Goal: Task Accomplishment & Management: Manage account settings

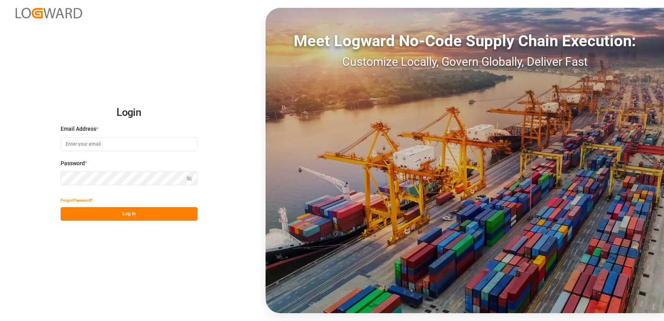
click at [146, 141] on input at bounding box center [129, 144] width 137 height 14
type input "[PERSON_NAME][EMAIL_ADDRESS][PERSON_NAME][DOMAIN_NAME]"
click at [146, 213] on button "Log In" at bounding box center [129, 214] width 137 height 14
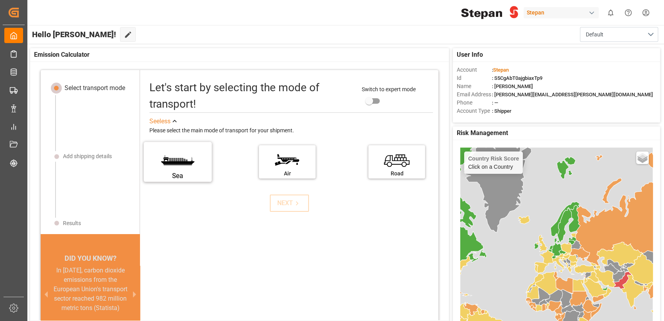
click at [175, 162] on label "Sea" at bounding box center [178, 159] width 59 height 33
click at [0, 0] on input "Sea" at bounding box center [0, 0] width 0 height 0
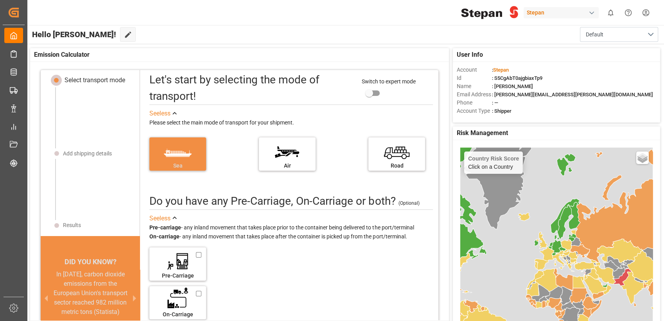
scroll to position [77, 0]
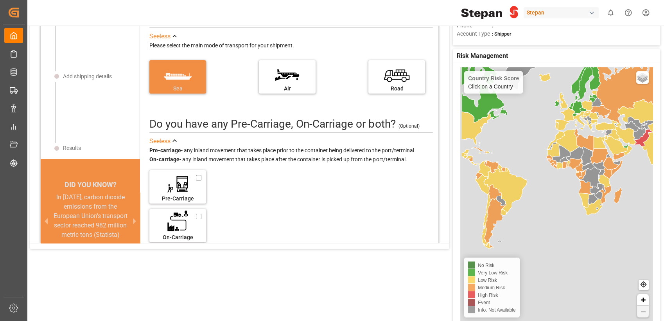
drag, startPoint x: 563, startPoint y: 258, endPoint x: 583, endPoint y: 199, distance: 62.6
click at [583, 199] on div "Country Risk Score Click on a Country Basic Grayscale Streets Dark Countries Lo…" at bounding box center [557, 194] width 193 height 254
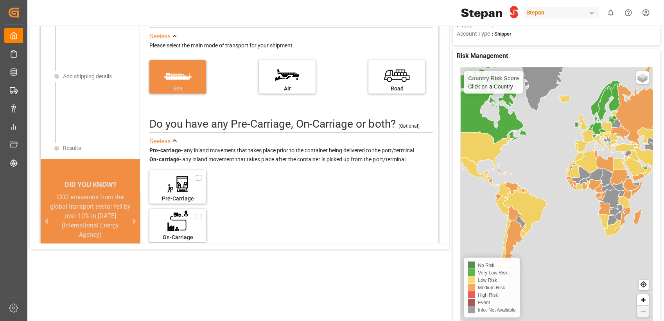
drag, startPoint x: 548, startPoint y: 170, endPoint x: 571, endPoint y: 193, distance: 33.2
click at [571, 193] on div "Country Risk Score Click on a Country Basic Grayscale Streets Dark Countries Lo…" at bounding box center [557, 194] width 193 height 254
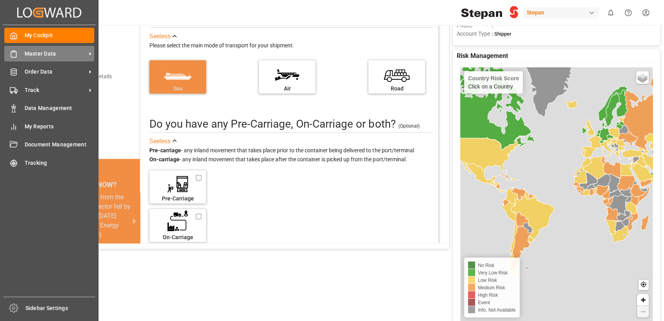
click at [12, 58] on icon at bounding box center [14, 54] width 8 height 8
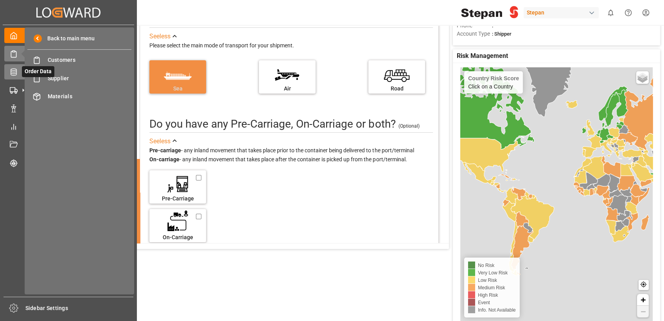
click at [12, 74] on icon at bounding box center [14, 72] width 8 height 8
click at [67, 60] on span "Purchase Orders" at bounding box center [90, 60] width 84 height 8
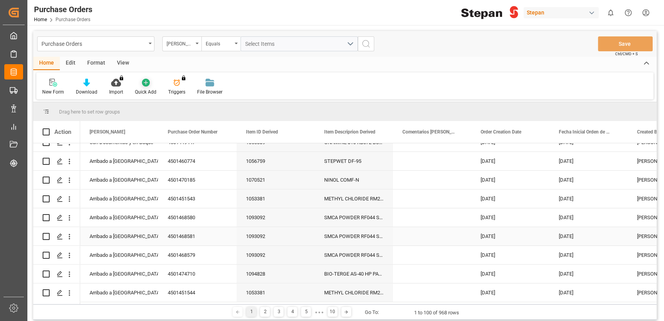
scroll to position [304, 0]
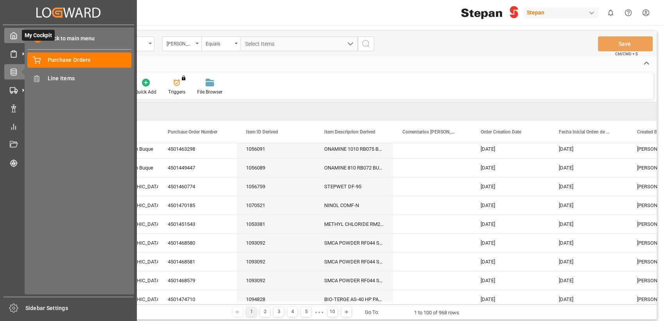
click at [18, 36] on div "My Cockpit My Cockpit" at bounding box center [68, 35] width 128 height 15
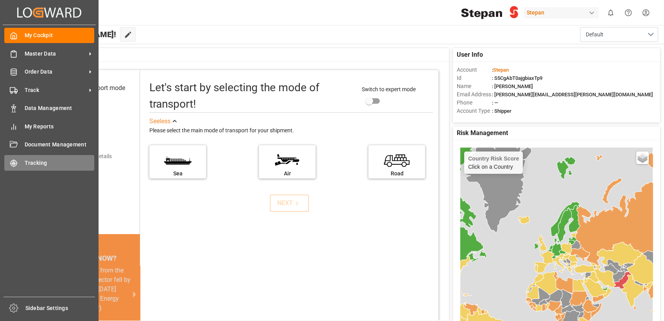
click at [45, 160] on span "Tracking" at bounding box center [60, 163] width 70 height 8
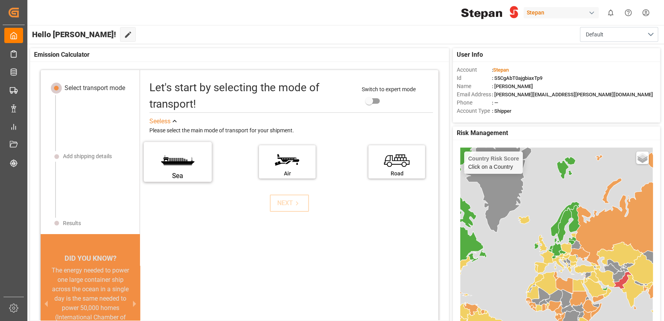
click at [195, 166] on label "Sea" at bounding box center [178, 159] width 59 height 33
click at [0, 0] on input "Sea" at bounding box center [0, 0] width 0 height 0
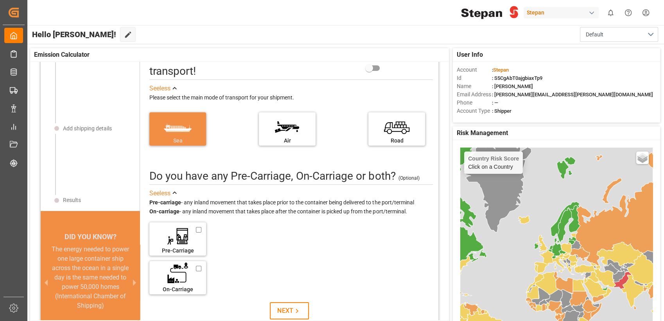
scroll to position [47, 0]
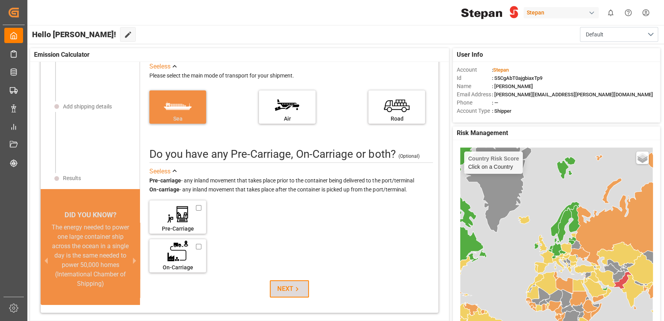
click at [282, 282] on button "NEXT" at bounding box center [289, 288] width 39 height 17
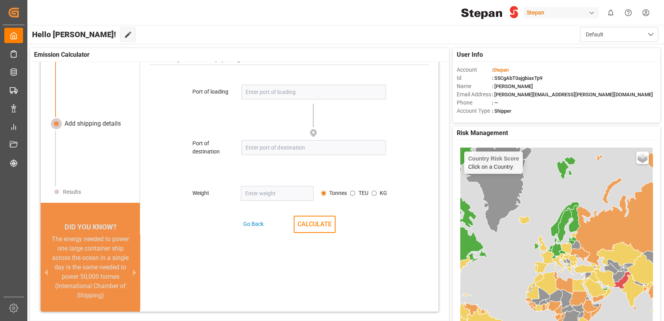
scroll to position [37, 0]
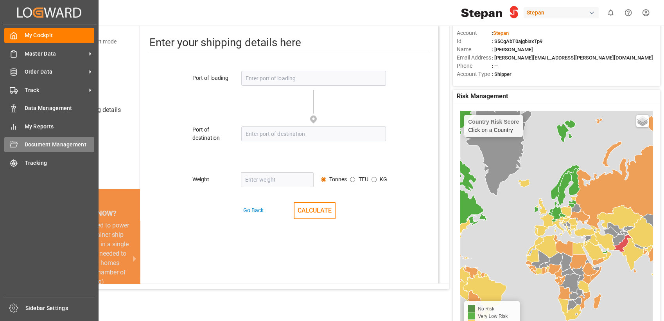
click at [34, 144] on span "Document Management" at bounding box center [60, 144] width 70 height 8
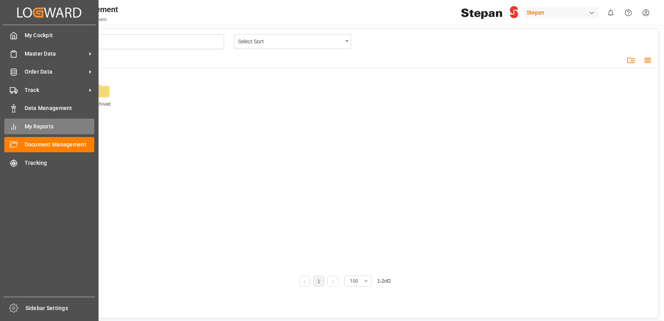
click at [18, 127] on div "My Reports My Reports" at bounding box center [49, 126] width 90 height 15
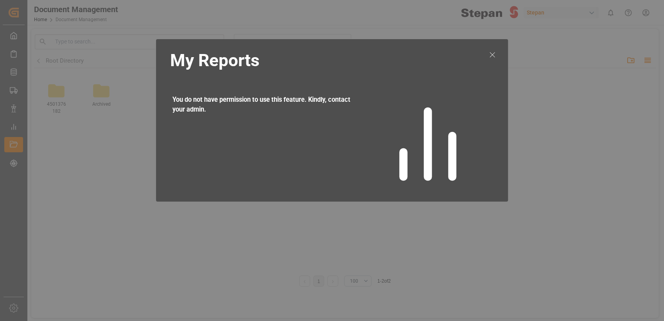
click at [493, 55] on line at bounding box center [492, 54] width 5 height 5
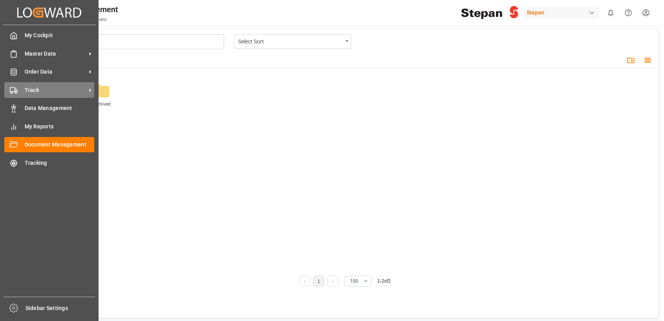
click at [43, 95] on div "Track Track" at bounding box center [49, 89] width 90 height 15
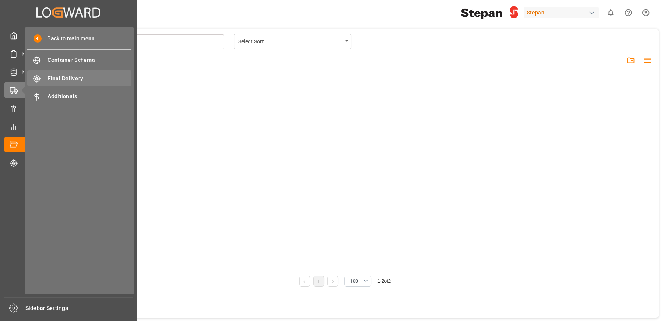
click at [81, 78] on span "Final Delivery" at bounding box center [90, 78] width 84 height 8
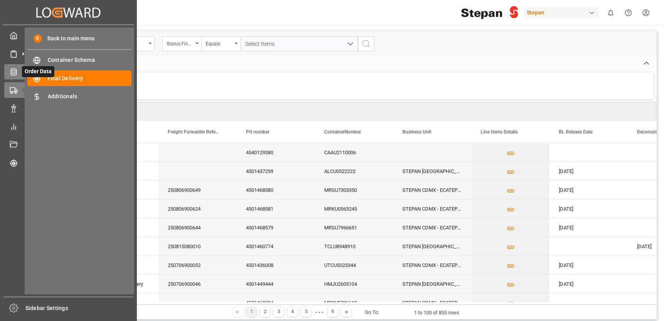
click at [14, 67] on div "Order Data Order Data" at bounding box center [68, 71] width 128 height 15
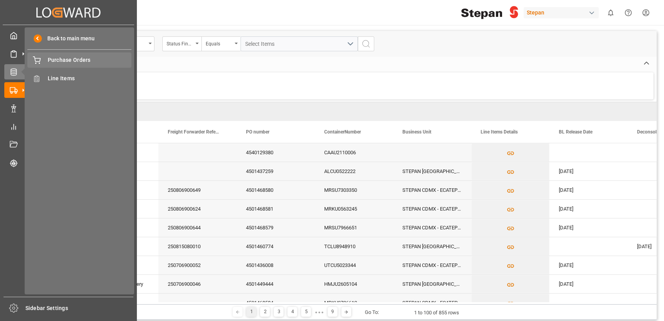
click at [63, 59] on span "Purchase Orders" at bounding box center [90, 60] width 84 height 8
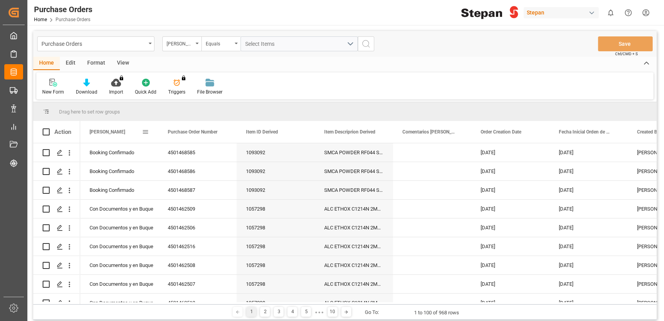
click at [147, 131] on span at bounding box center [145, 131] width 7 height 7
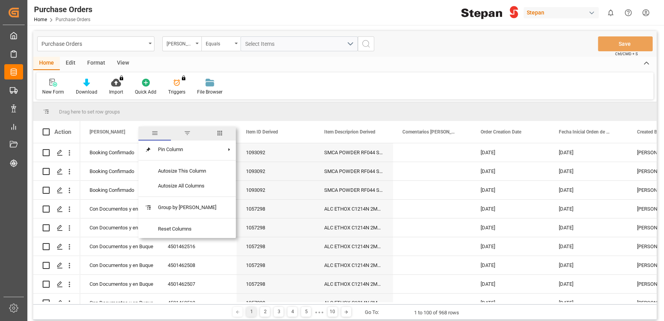
click at [246, 91] on div "New Form Download Import You don't have permission for this feature. Contact ad…" at bounding box center [344, 85] width 617 height 27
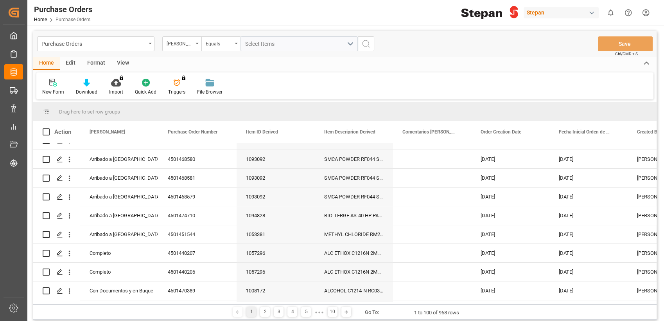
scroll to position [391, 0]
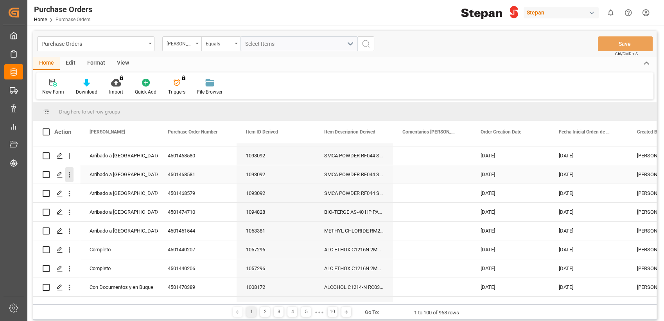
click at [70, 176] on icon "open menu" at bounding box center [69, 175] width 8 height 8
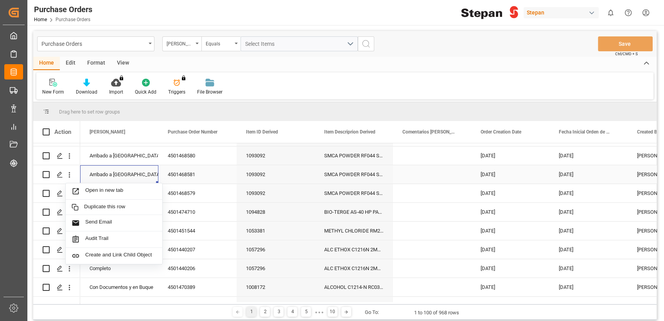
click at [120, 168] on div "Arribado a [GEOGRAPHIC_DATA]" at bounding box center [119, 175] width 59 height 18
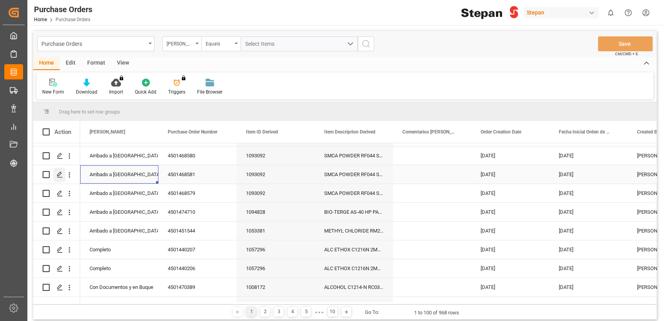
click at [63, 176] on icon "Press SPACE to select this row." at bounding box center [60, 174] width 6 height 6
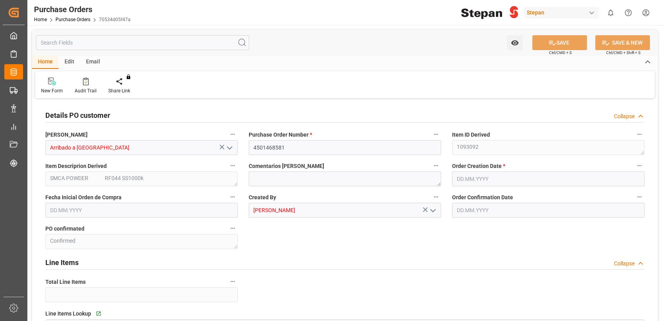
type input "1"
type input "[DATE]"
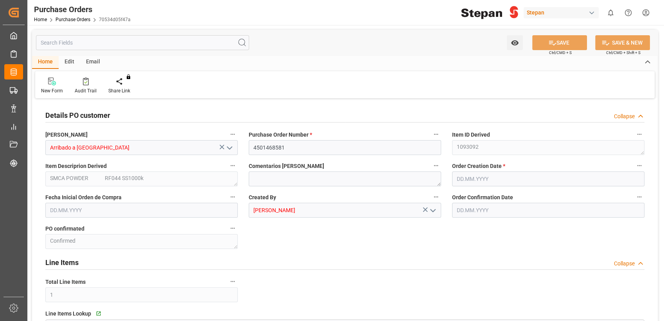
type input "[DATE]"
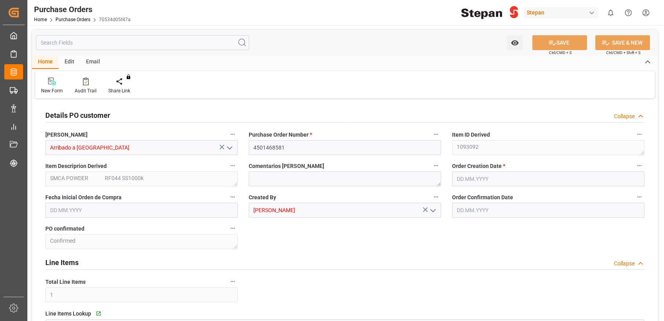
type input "[DATE]"
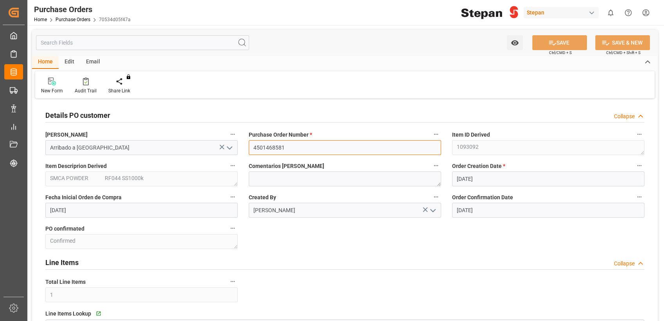
click at [282, 146] on input "4501468581" at bounding box center [345, 147] width 193 height 15
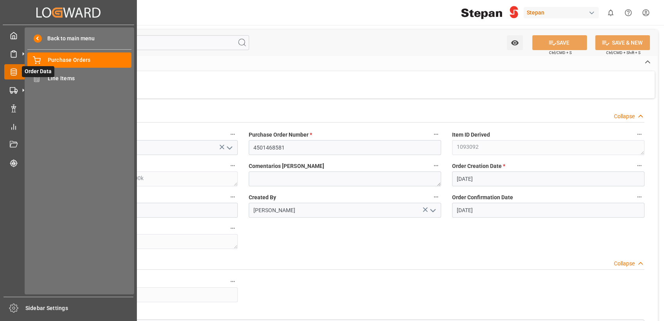
click at [16, 73] on icon at bounding box center [23, 72] width 16 height 16
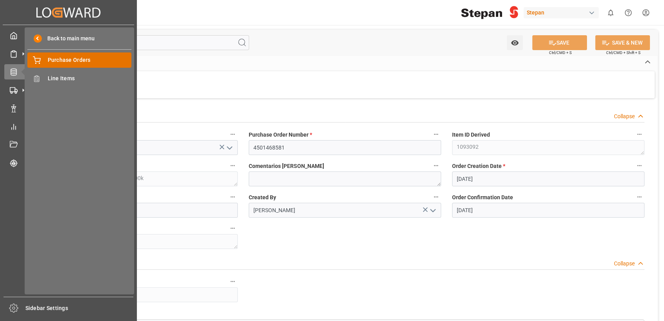
click at [86, 58] on span "Purchase Orders" at bounding box center [90, 60] width 84 height 8
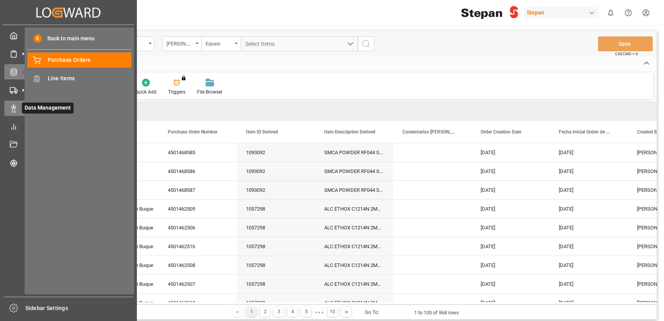
click at [12, 108] on polygon at bounding box center [12, 107] width 2 height 2
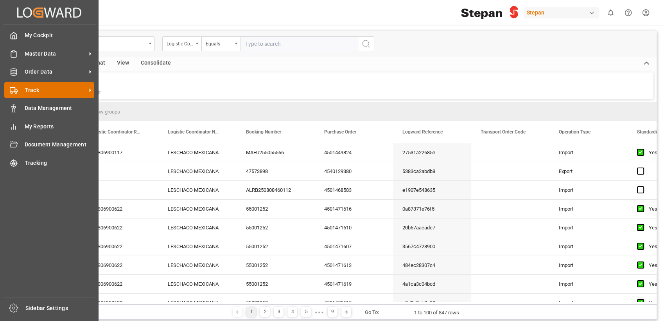
click at [76, 90] on span "Track" at bounding box center [56, 90] width 62 height 8
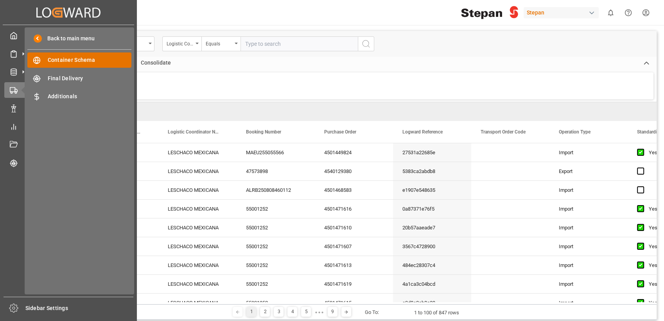
click at [86, 57] on span "Container Schema" at bounding box center [90, 60] width 84 height 8
click at [88, 59] on span "Container Schema" at bounding box center [90, 60] width 84 height 8
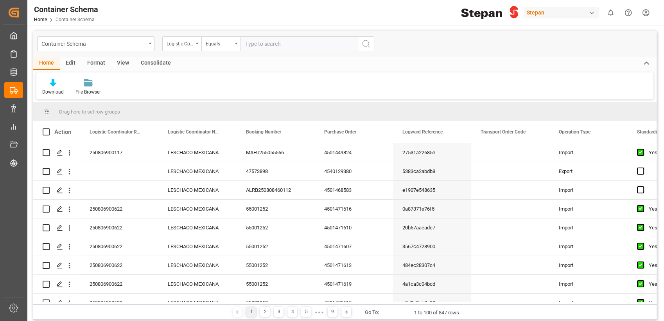
click at [72, 62] on div "Edit" at bounding box center [71, 63] width 22 height 13
click at [89, 66] on div "Format" at bounding box center [96, 63] width 30 height 13
click at [121, 63] on div "View" at bounding box center [123, 63] width 24 height 13
click at [54, 64] on div "Home" at bounding box center [46, 63] width 27 height 13
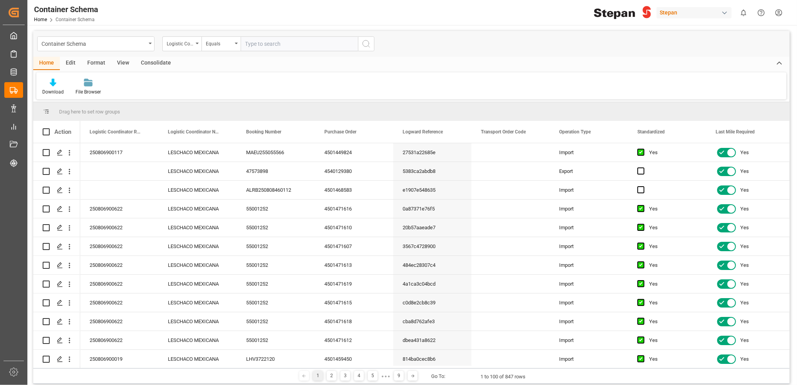
drag, startPoint x: 643, startPoint y: 0, endPoint x: 469, endPoint y: 101, distance: 201.3
click at [469, 101] on div "Container Schema Logistic Coordinator Reference Number Equals Home Edit Format …" at bounding box center [411, 207] width 756 height 353
click at [578, 136] on div "Operation Type" at bounding box center [585, 132] width 52 height 22
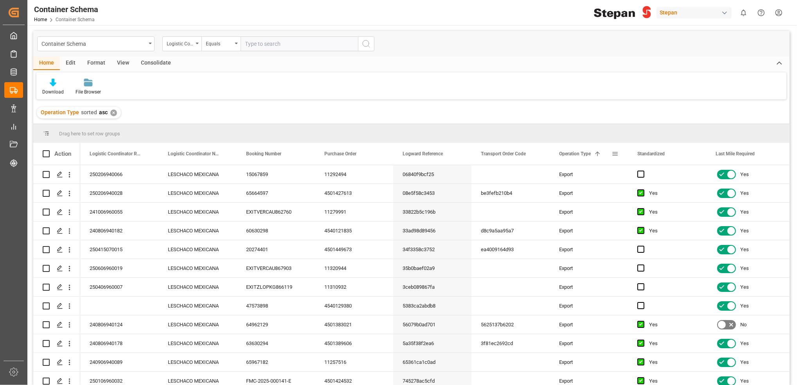
click at [614, 153] on span at bounding box center [615, 153] width 7 height 7
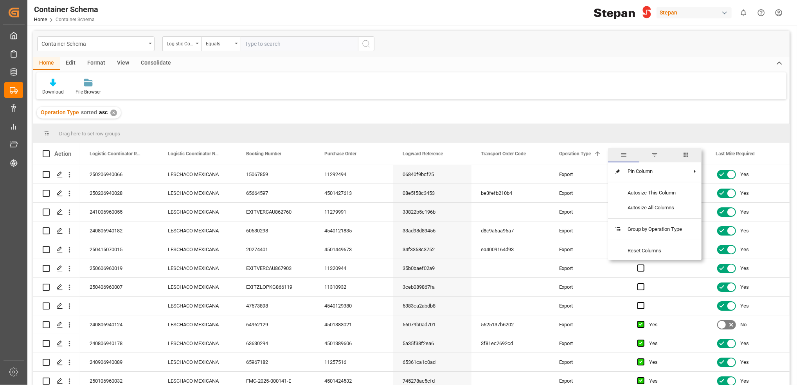
click at [655, 156] on span "filter" at bounding box center [654, 154] width 7 height 7
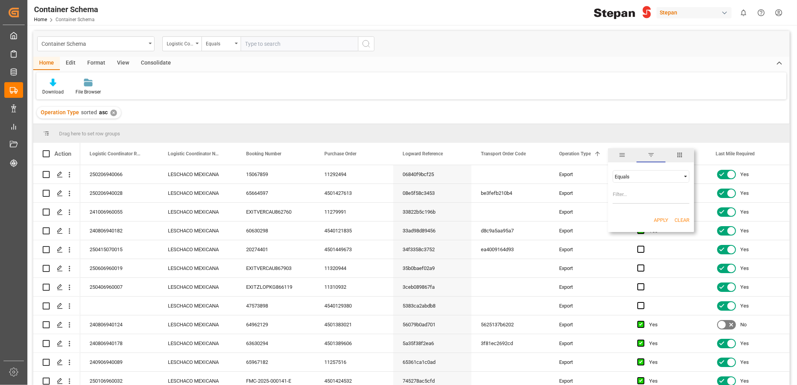
click at [664, 158] on span "columns" at bounding box center [679, 154] width 7 height 7
click at [597, 151] on span at bounding box center [597, 153] width 7 height 7
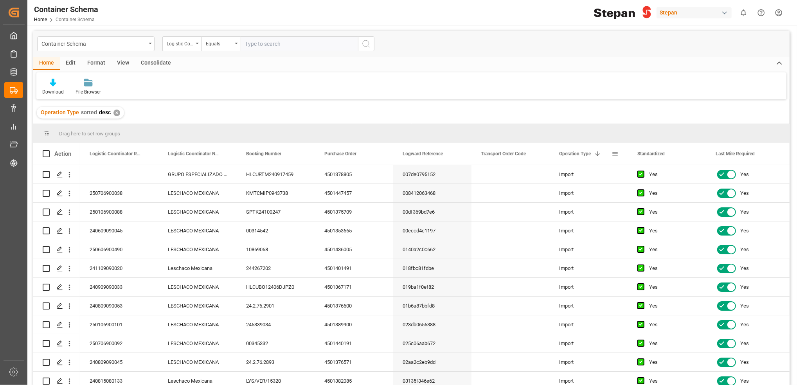
click at [616, 154] on span at bounding box center [615, 153] width 7 height 7
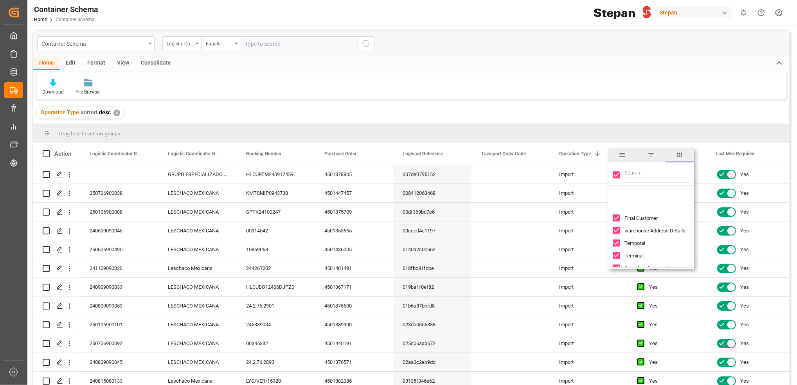
scroll to position [522, 0]
click at [615, 175] on input "Toggle Select All Columns" at bounding box center [616, 174] width 7 height 7
checkbox input "false"
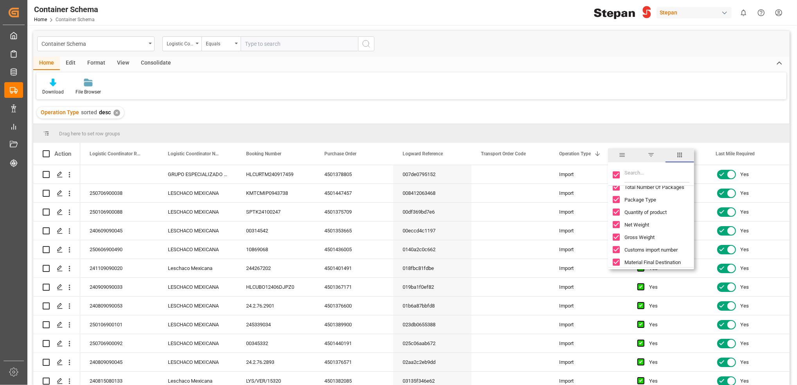
checkbox input "false"
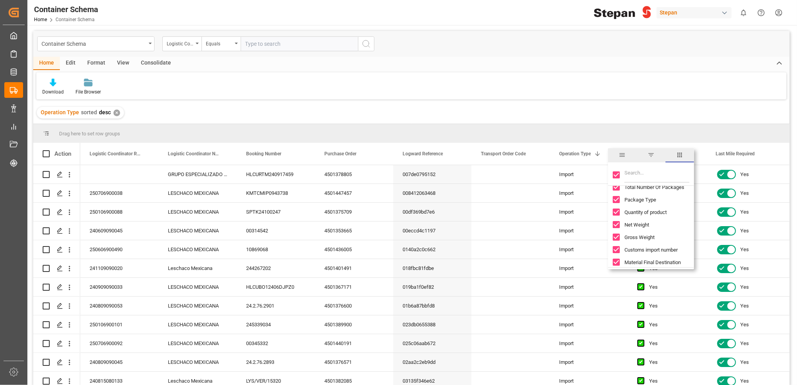
checkbox input "false"
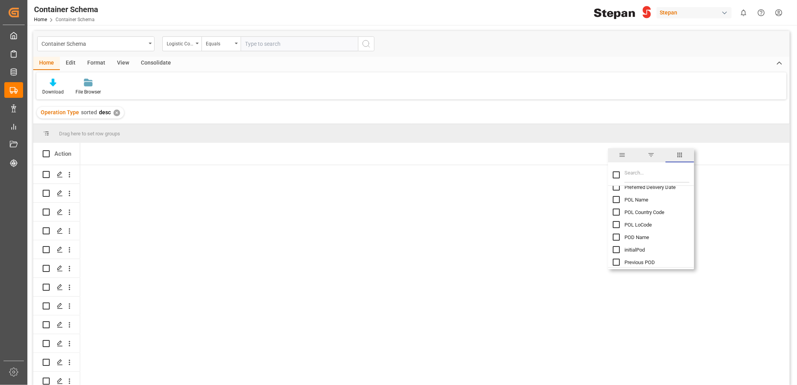
scroll to position [1043, 0]
click at [614, 173] on input "Toggle Select All Columns" at bounding box center [616, 174] width 7 height 7
checkbox input "true"
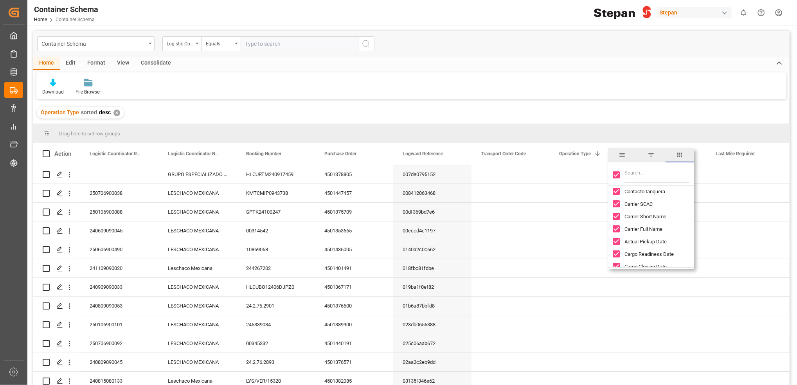
checkbox input "true"
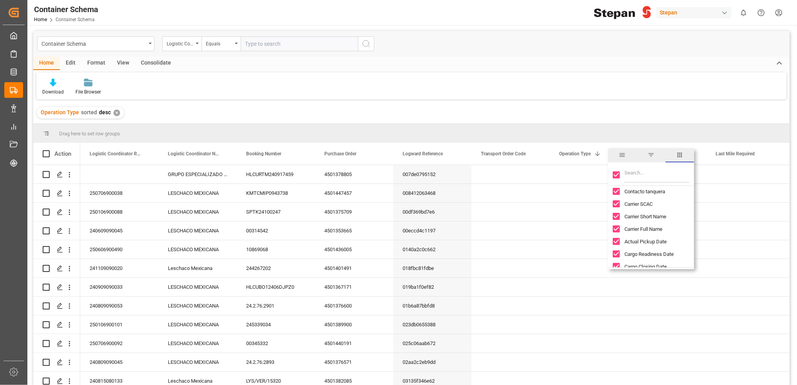
checkbox input "true"
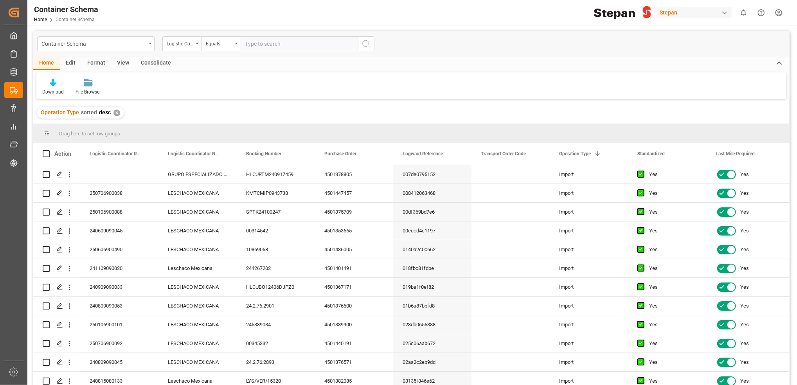
click at [556, 112] on div "Operation Type sorted desc ✕" at bounding box center [411, 113] width 756 height 22
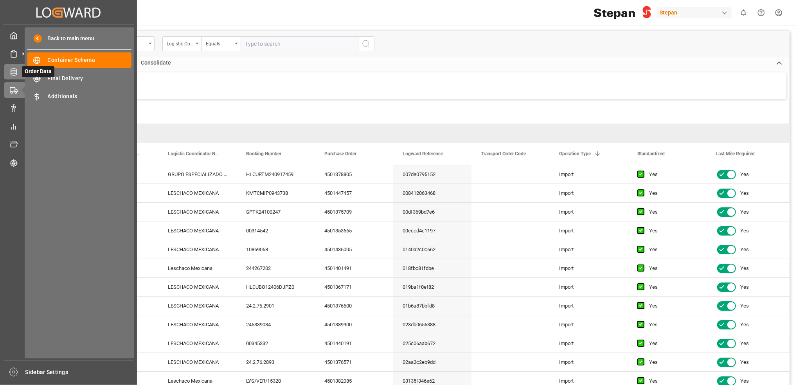
click at [9, 70] on div at bounding box center [10, 72] width 13 height 8
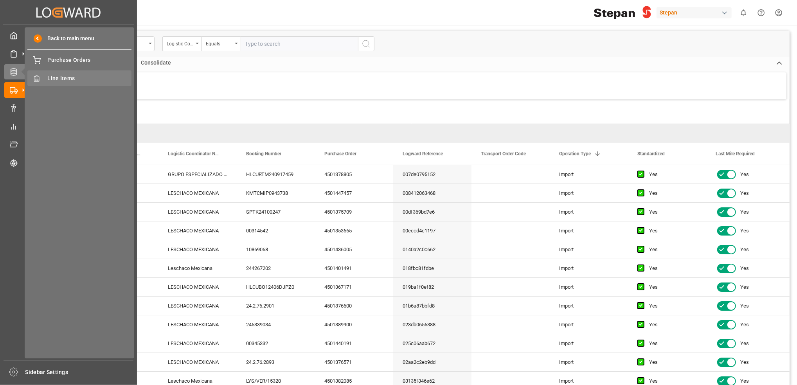
click at [76, 78] on span "Line Items" at bounding box center [90, 78] width 84 height 8
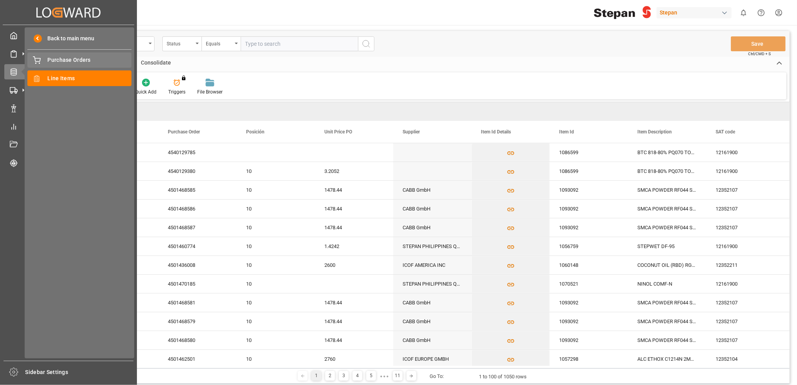
click at [76, 63] on span "Purchase Orders" at bounding box center [90, 60] width 84 height 8
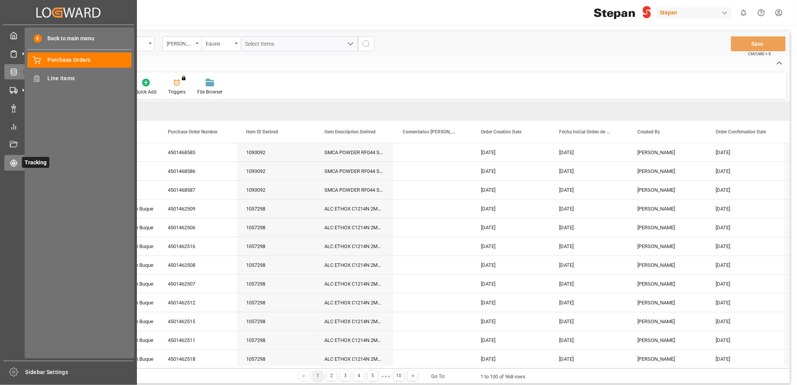
click at [14, 161] on icon at bounding box center [14, 163] width 8 height 8
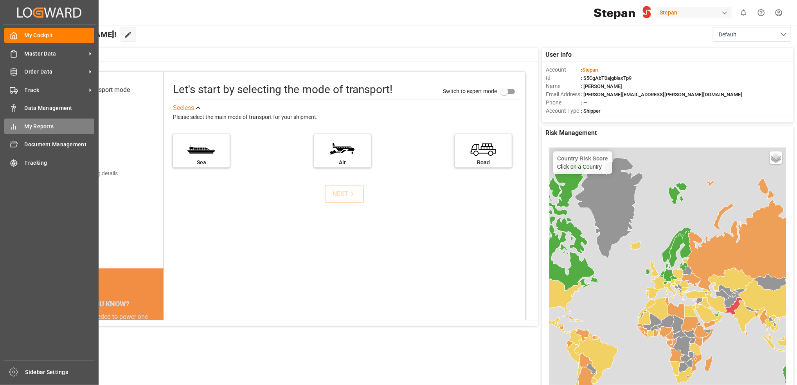
click at [40, 125] on span "My Reports" at bounding box center [60, 126] width 70 height 8
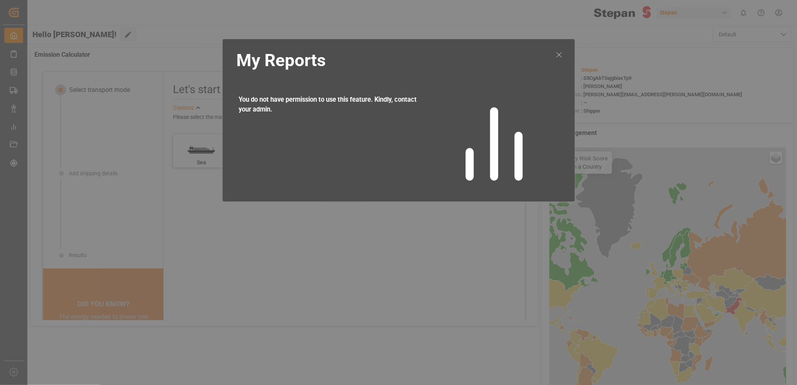
click at [560, 54] on icon at bounding box center [558, 54] width 9 height 9
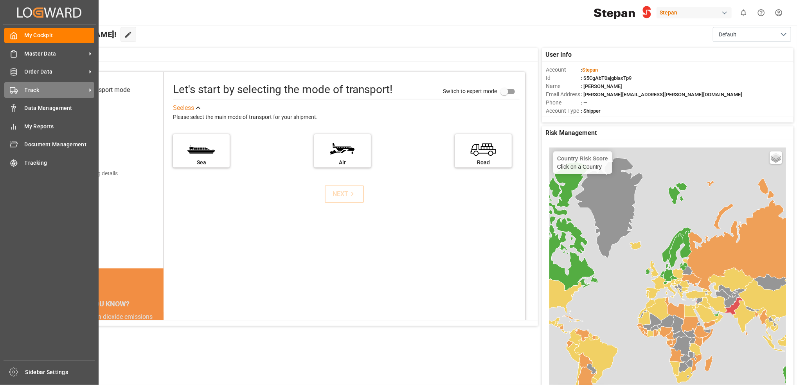
click at [59, 90] on span "Track" at bounding box center [56, 90] width 62 height 8
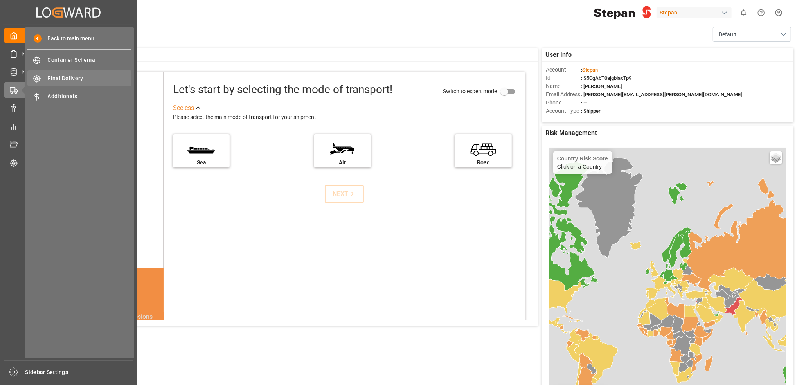
click at [72, 80] on span "Final Delivery" at bounding box center [90, 78] width 84 height 8
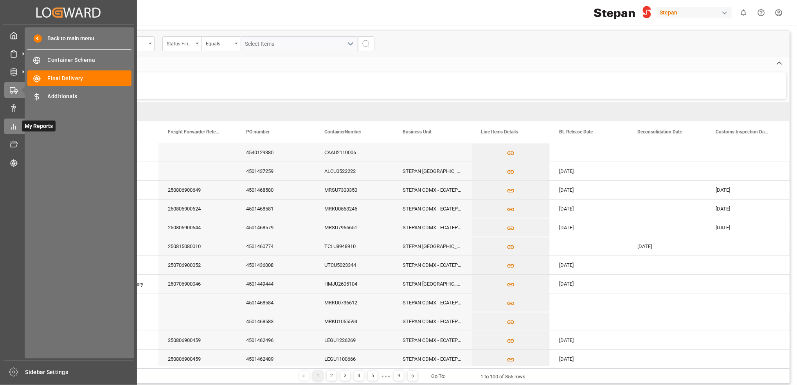
click at [12, 127] on icon at bounding box center [14, 127] width 8 height 8
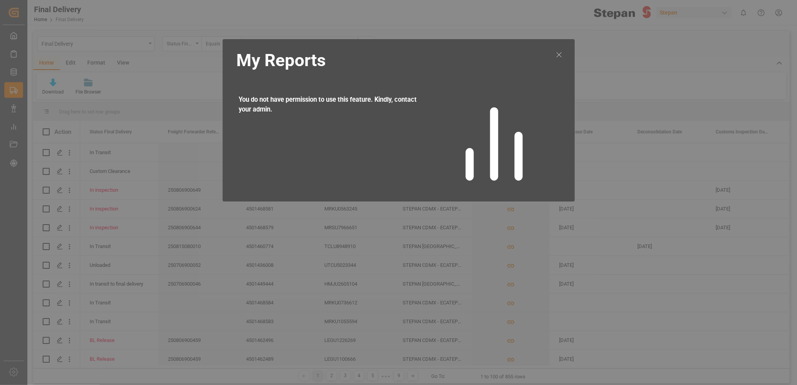
click at [559, 56] on icon at bounding box center [558, 54] width 9 height 9
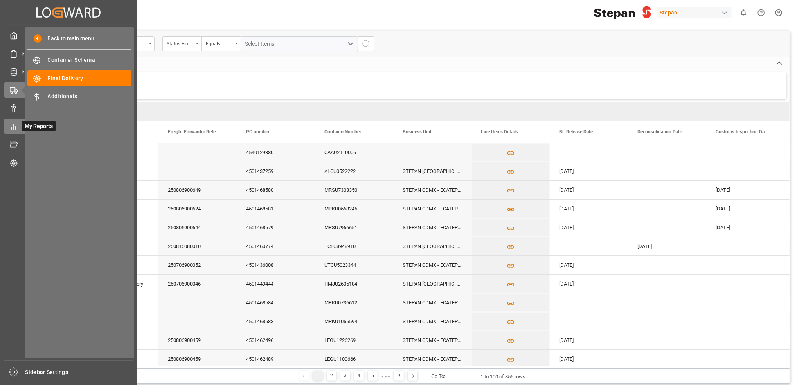
click at [9, 122] on div at bounding box center [10, 126] width 13 height 8
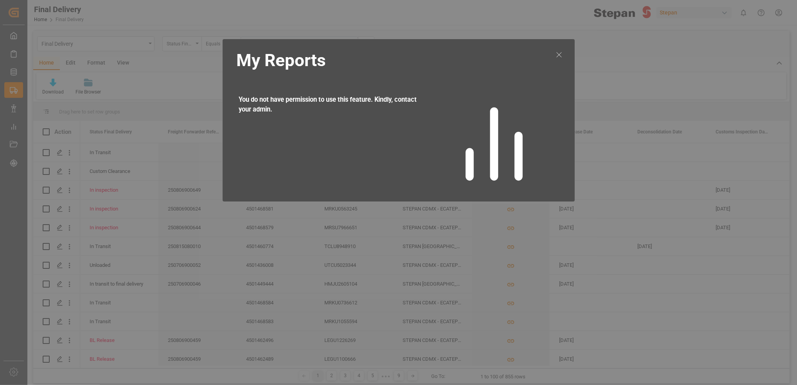
click at [560, 52] on icon at bounding box center [558, 54] width 9 height 9
